Goal: Task Accomplishment & Management: Use online tool/utility

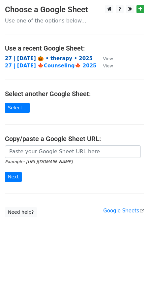
click at [49, 57] on strong "27 | [DATE] 🎃 • therapy • 2025" at bounding box center [49, 59] width 88 height 6
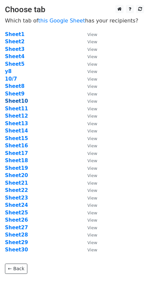
click at [19, 103] on strong "Sheet10" at bounding box center [16, 101] width 23 height 6
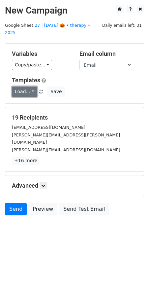
click at [26, 87] on link "Load..." at bounding box center [24, 92] width 25 height 10
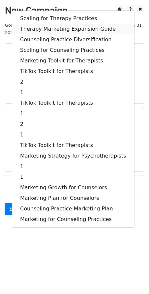
click at [56, 24] on link "Therapy Marketing Expansion Guide" at bounding box center [73, 29] width 122 height 11
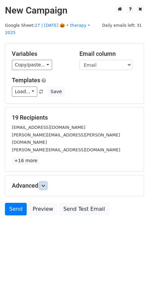
click at [47, 182] on link at bounding box center [43, 185] width 7 height 7
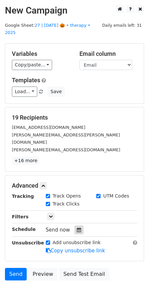
click at [78, 228] on icon at bounding box center [79, 230] width 4 height 5
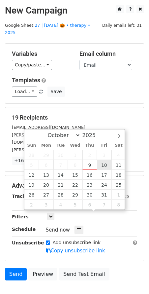
type input "2025-10-10 12:00"
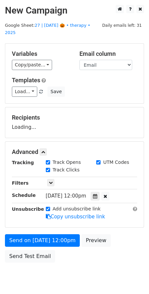
click at [60, 224] on form "Variables Copy/paste... {{Name}} {{Email}} Email column Name Email Templates Lo…" at bounding box center [74, 154] width 139 height 223
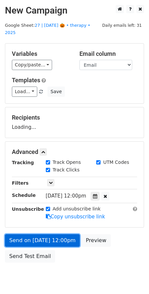
click at [57, 235] on link "Send on Oct 10 at 12:00pm" at bounding box center [42, 240] width 75 height 13
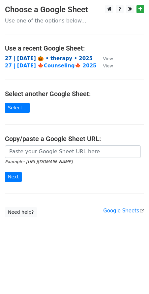
click at [54, 59] on strong "27 | [DATE] 🎃 • therapy • 2025" at bounding box center [49, 59] width 88 height 6
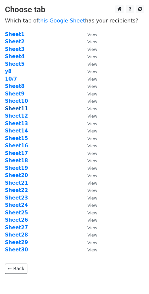
click at [21, 110] on strong "Sheet11" at bounding box center [16, 109] width 23 height 6
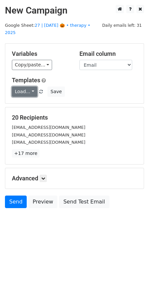
click at [28, 87] on link "Load..." at bounding box center [24, 92] width 25 height 10
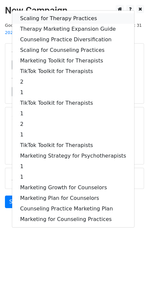
click at [50, 13] on link "Scaling for Therapy Practices" at bounding box center [73, 18] width 122 height 11
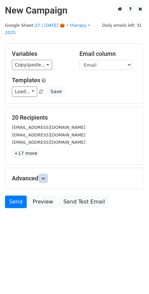
click at [44, 176] on icon at bounding box center [43, 178] width 4 height 4
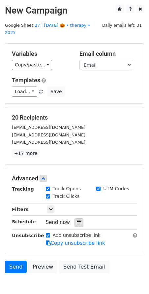
click at [75, 218] on div at bounding box center [79, 222] width 9 height 9
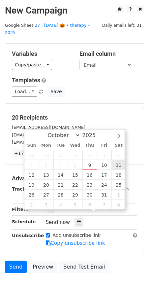
type input "2025-10-11 12:00"
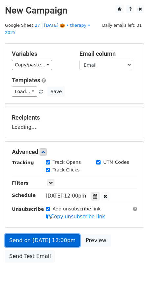
click at [59, 235] on link "Send on Oct 11 at 12:00pm" at bounding box center [42, 240] width 75 height 13
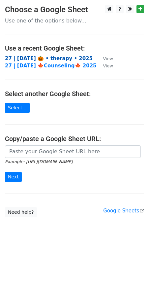
click at [70, 58] on strong "27 | oct 7 🎃 • therapy • 2025" at bounding box center [49, 59] width 88 height 6
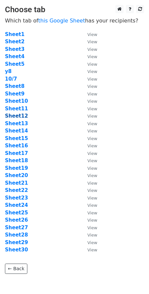
click at [16, 116] on strong "Sheet12" at bounding box center [16, 116] width 23 height 6
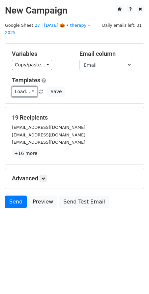
click at [28, 87] on link "Load..." at bounding box center [24, 92] width 25 height 10
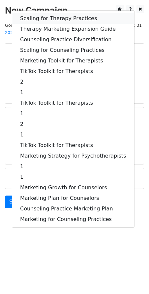
click at [43, 13] on link "Scaling for Therapy Practices" at bounding box center [73, 18] width 122 height 11
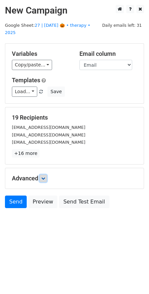
click at [45, 176] on icon at bounding box center [43, 178] width 4 height 4
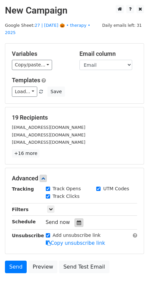
click at [77, 220] on icon at bounding box center [79, 222] width 4 height 5
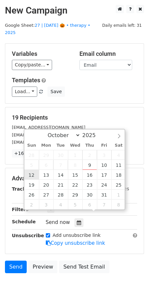
type input "2025-10-12 12:00"
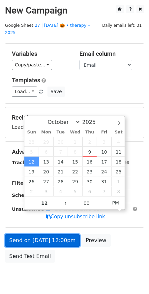
click at [40, 234] on link "Send on Oct 12 at 12:00pm" at bounding box center [42, 240] width 75 height 13
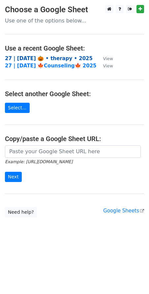
click at [65, 59] on strong "27 | [DATE] 🎃 • therapy • 2025" at bounding box center [49, 59] width 88 height 6
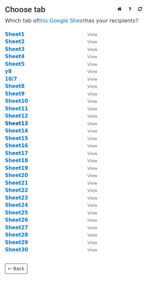
click at [21, 124] on strong "Sheet13" at bounding box center [16, 124] width 23 height 6
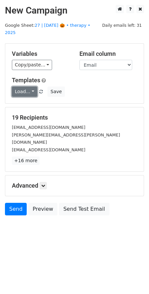
click at [27, 87] on link "Load..." at bounding box center [24, 92] width 25 height 10
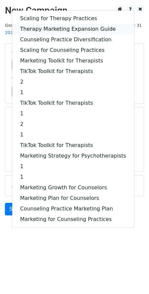
click at [59, 24] on link "Therapy Marketing Expansion Guide" at bounding box center [73, 29] width 122 height 11
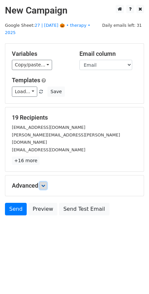
click at [45, 184] on icon at bounding box center [43, 186] width 4 height 4
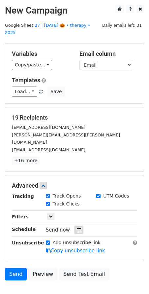
click at [77, 228] on icon at bounding box center [79, 230] width 4 height 5
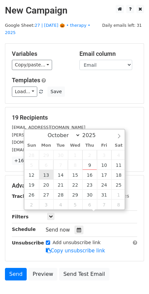
type input "2025-10-13 12:00"
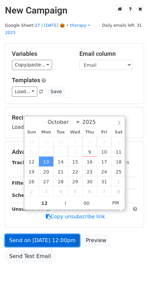
click at [42, 234] on link "Send on Oct 13 at 12:00pm" at bounding box center [42, 240] width 75 height 13
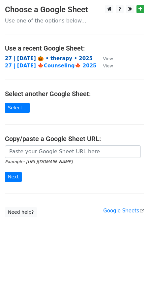
click at [56, 60] on strong "27 | oct 7 🎃 • therapy • 2025" at bounding box center [49, 59] width 88 height 6
